Goal: Task Accomplishment & Management: Manage account settings

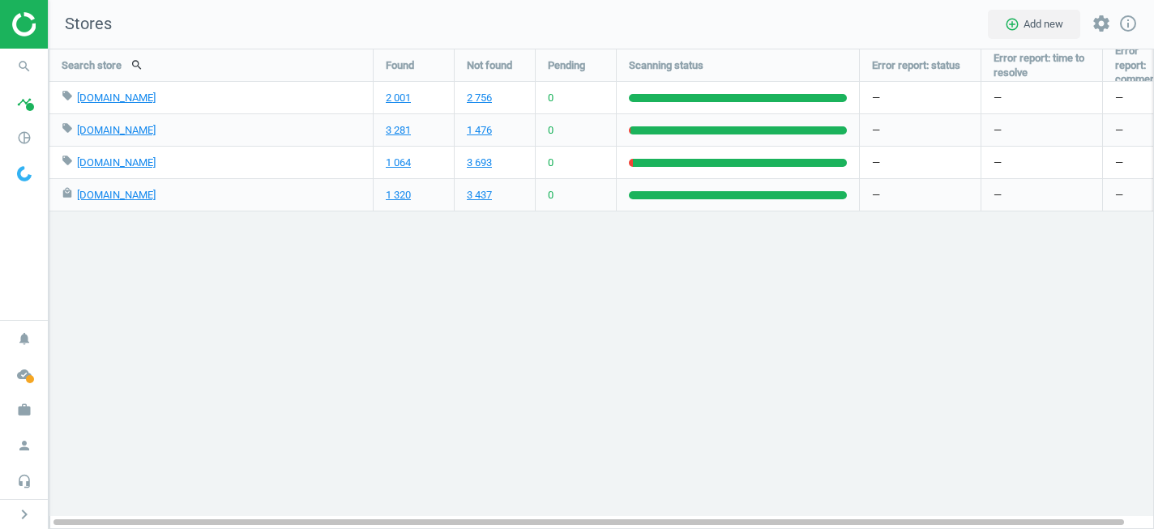
click at [23, 413] on icon "work" at bounding box center [24, 410] width 31 height 31
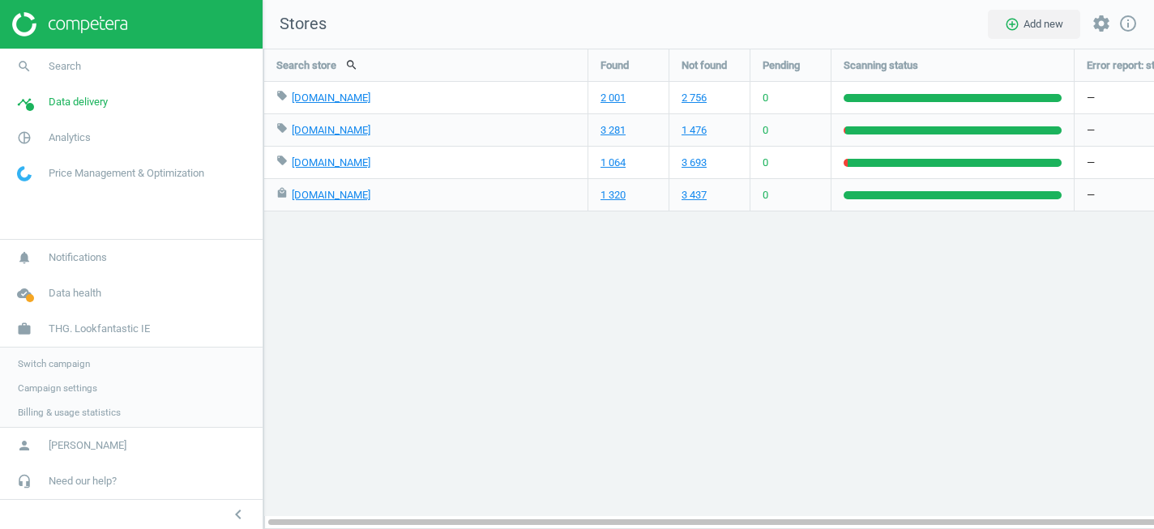
scroll to position [481, 892]
click at [49, 361] on span "Switch campaign" at bounding box center [54, 362] width 72 height 13
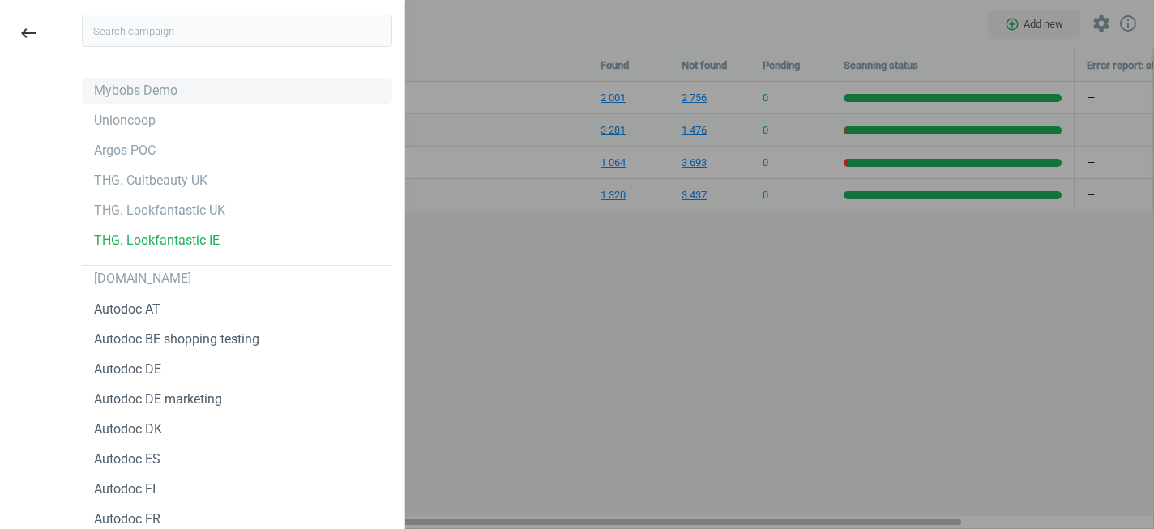
click at [140, 92] on div "Mybobs Demo" at bounding box center [135, 91] width 83 height 18
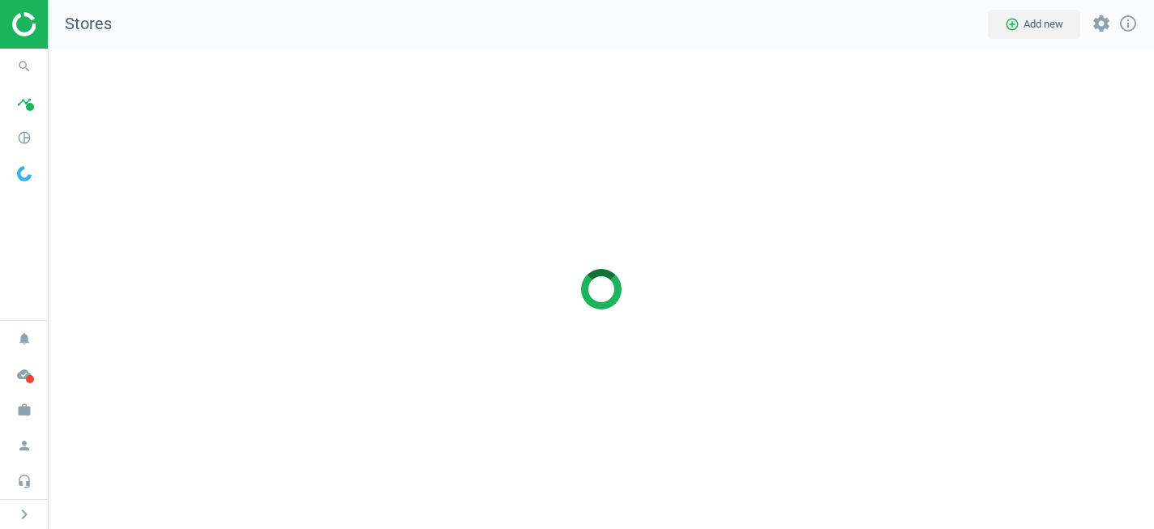
scroll to position [481, 1106]
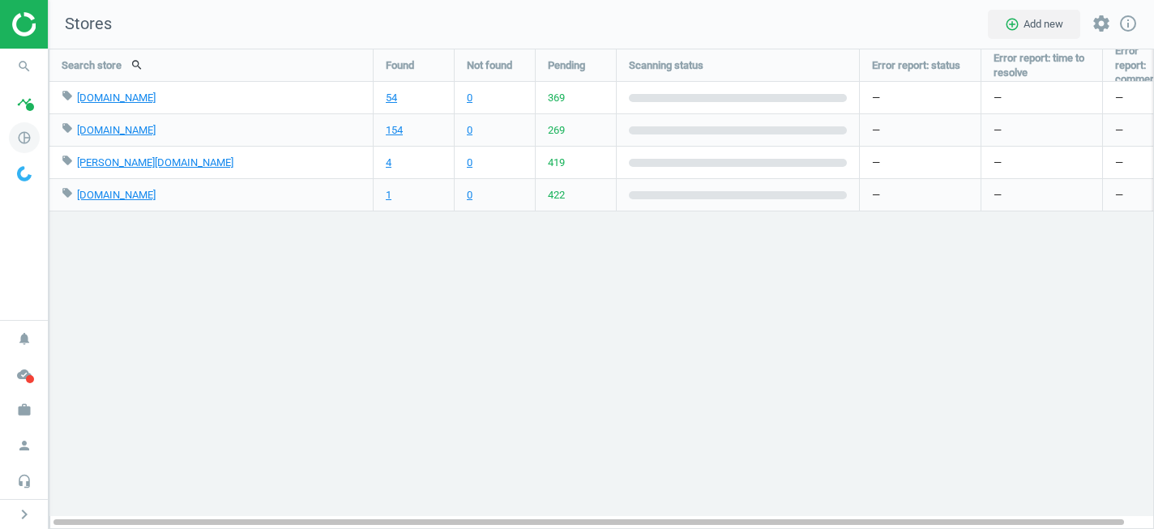
click at [25, 141] on icon "pie_chart_outlined" at bounding box center [24, 137] width 31 height 31
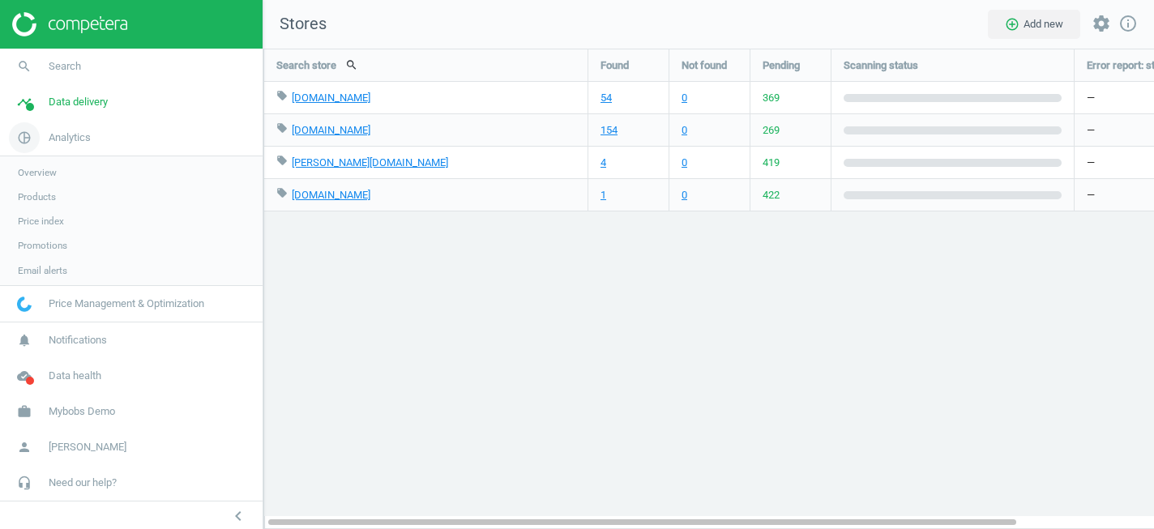
scroll to position [8, 8]
click at [50, 202] on span "Products" at bounding box center [37, 196] width 38 height 13
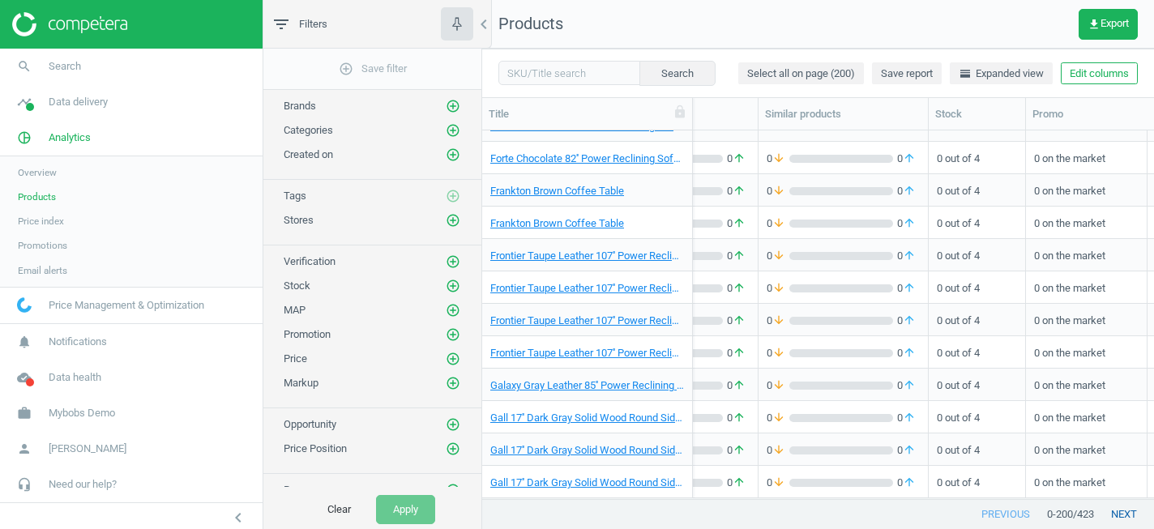
click at [1121, 519] on button "next" at bounding box center [1124, 514] width 60 height 29
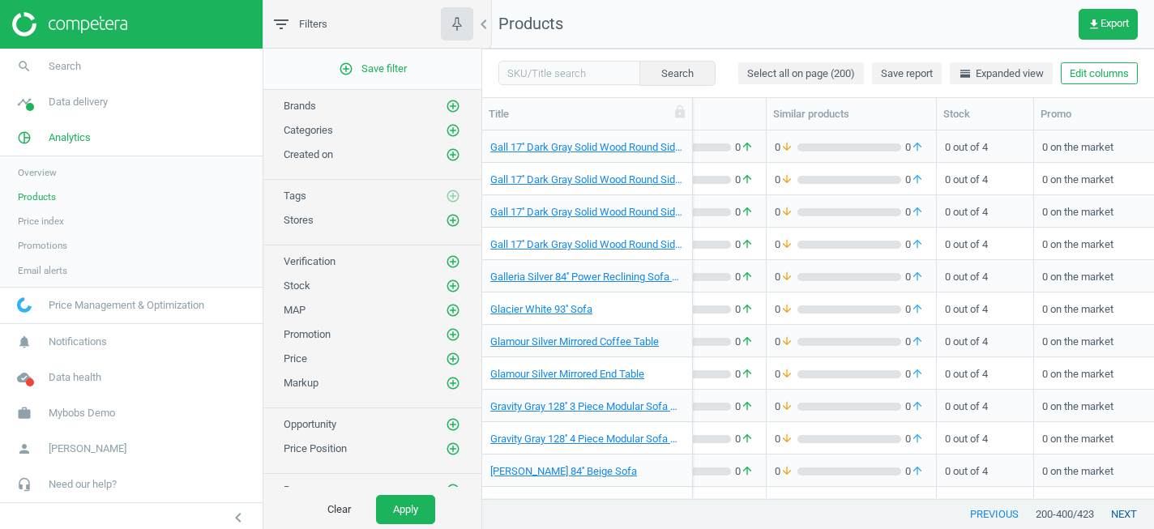
click at [1123, 510] on button "next" at bounding box center [1124, 514] width 60 height 29
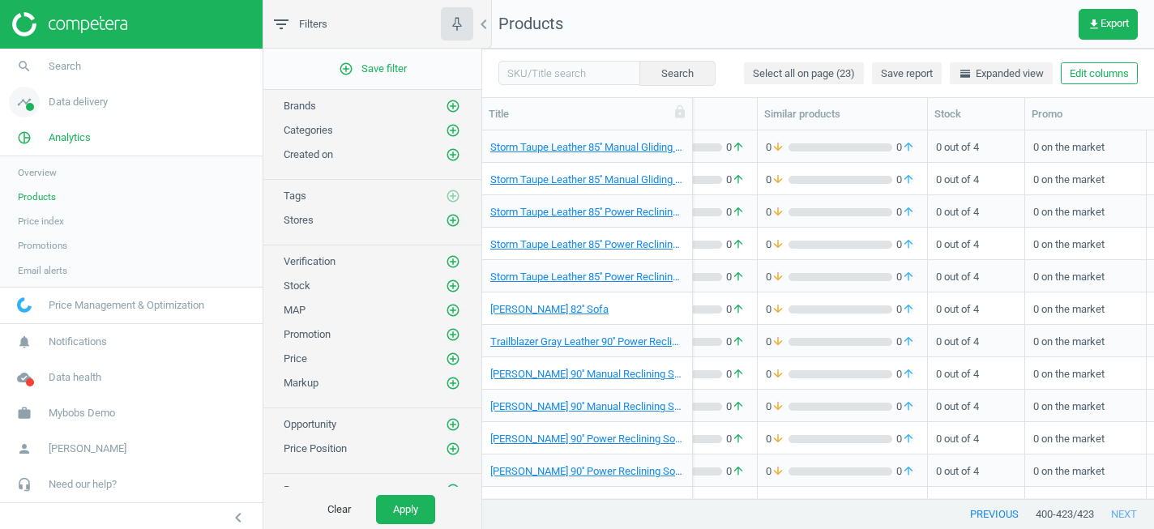
click at [93, 109] on span "Data delivery" at bounding box center [78, 102] width 59 height 15
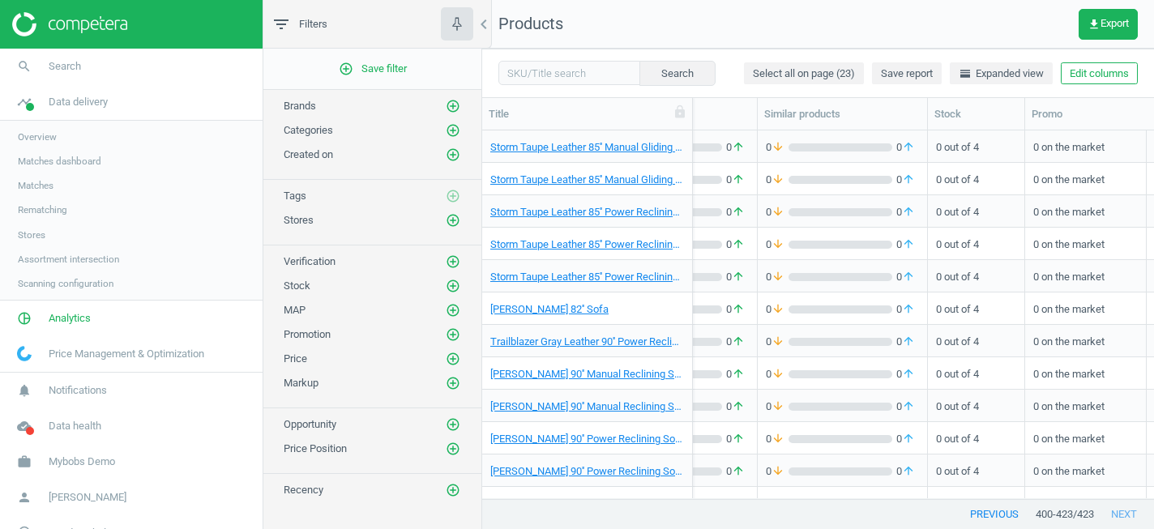
click at [67, 284] on span "Scanning configuration" at bounding box center [66, 283] width 96 height 13
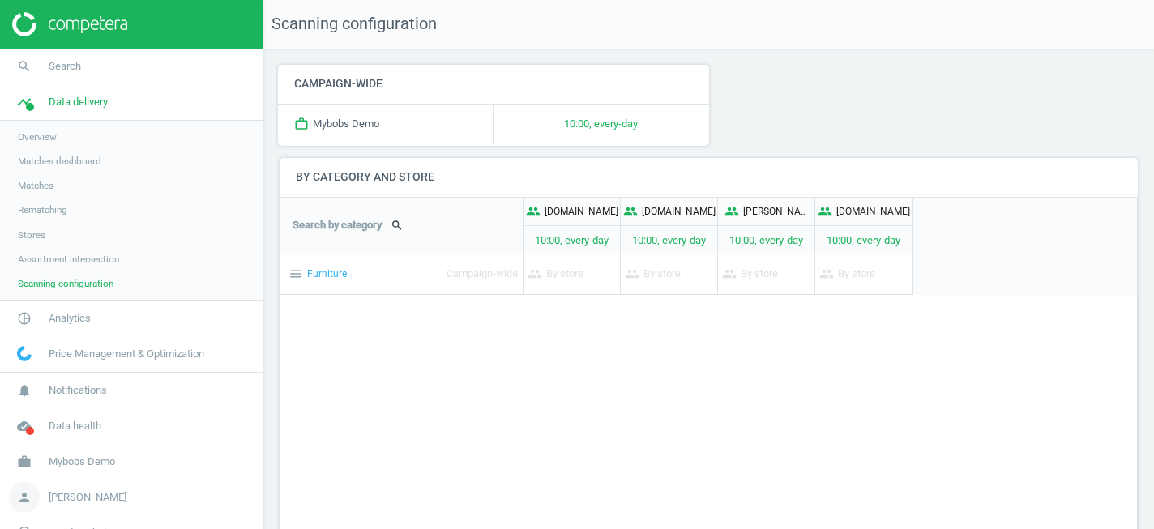
click at [110, 498] on span "[PERSON_NAME]" at bounding box center [88, 497] width 78 height 15
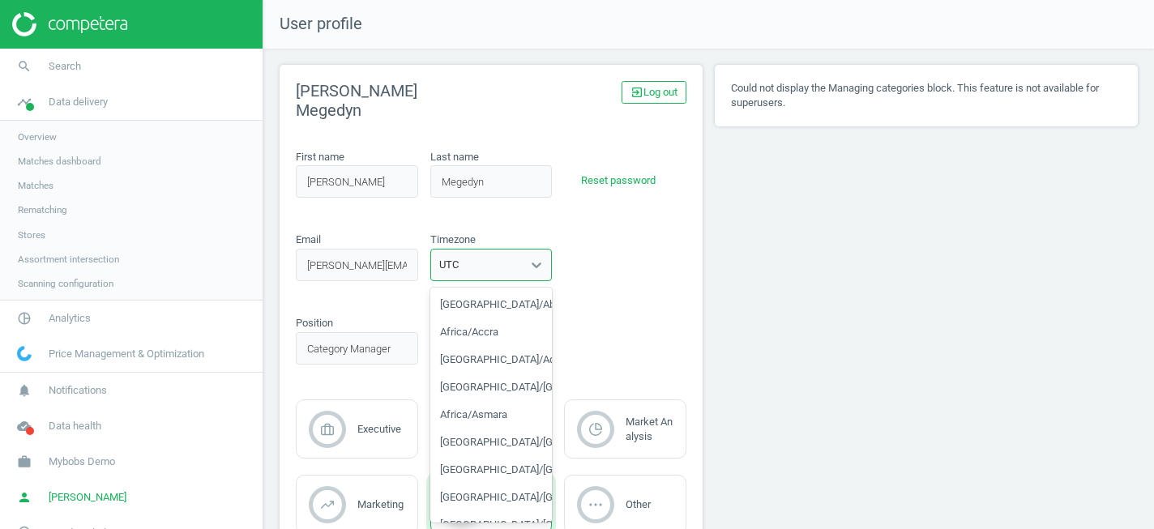
click at [486, 277] on div "UTC" at bounding box center [491, 265] width 122 height 32
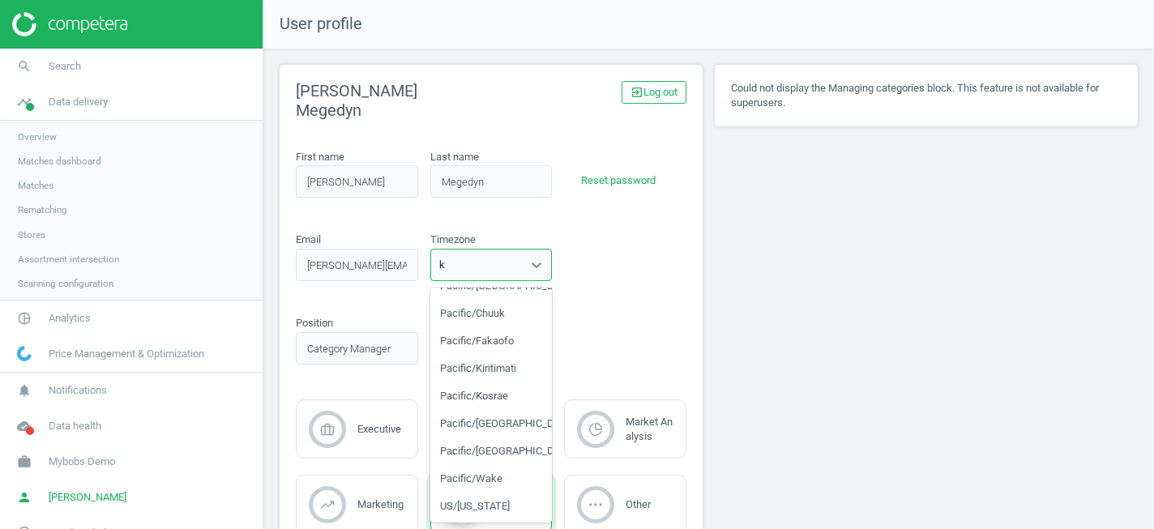
scroll to position [1944, 0]
type input "ki"
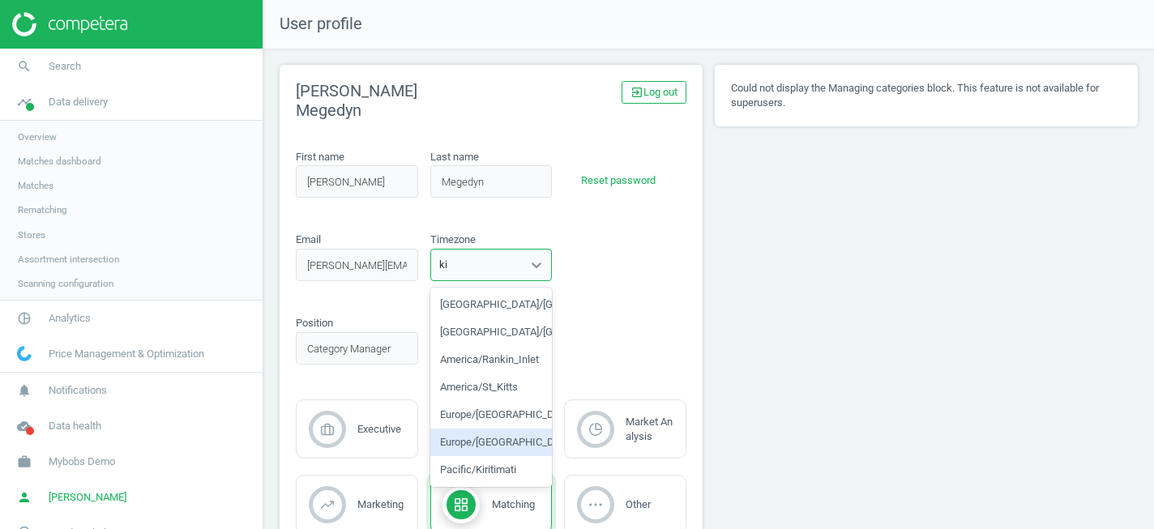
click at [505, 445] on div "Europe/[GEOGRAPHIC_DATA]" at bounding box center [491, 443] width 122 height 28
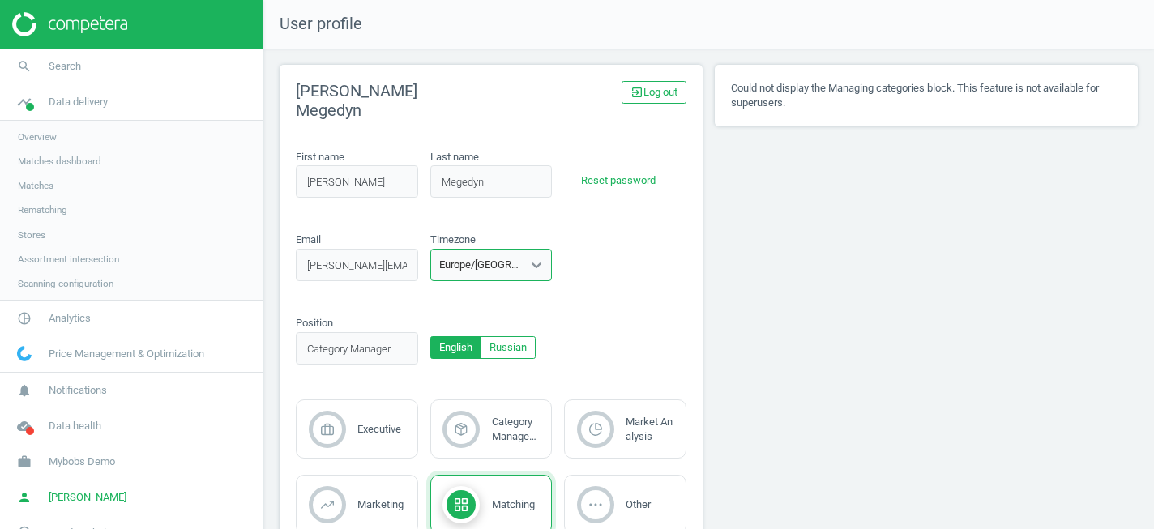
scroll to position [103, 0]
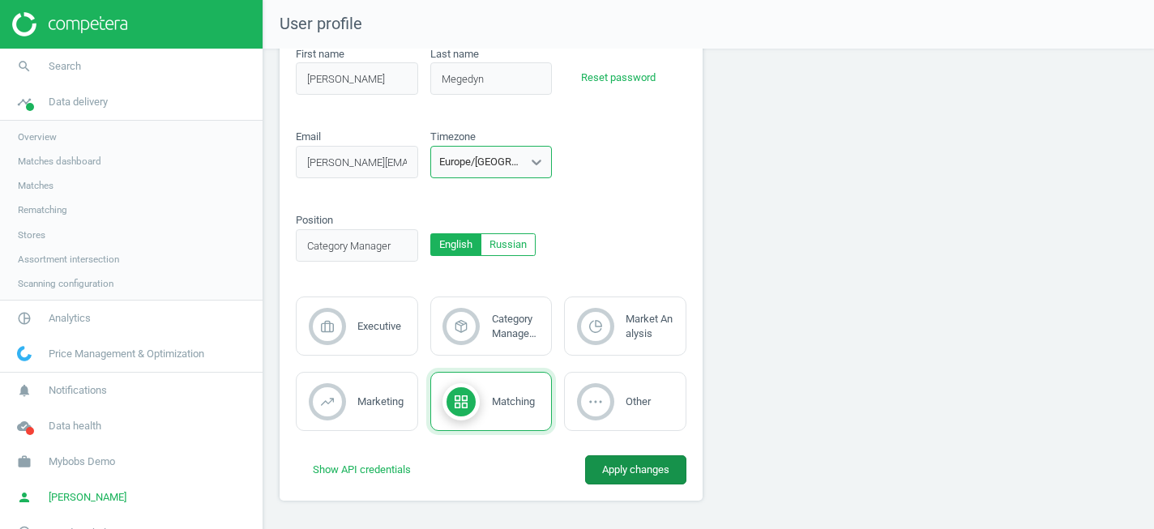
click at [627, 477] on button "Apply changes" at bounding box center [635, 469] width 101 height 29
click at [67, 278] on span "Scanning configuration" at bounding box center [66, 283] width 96 height 13
